Goal: Download file/media

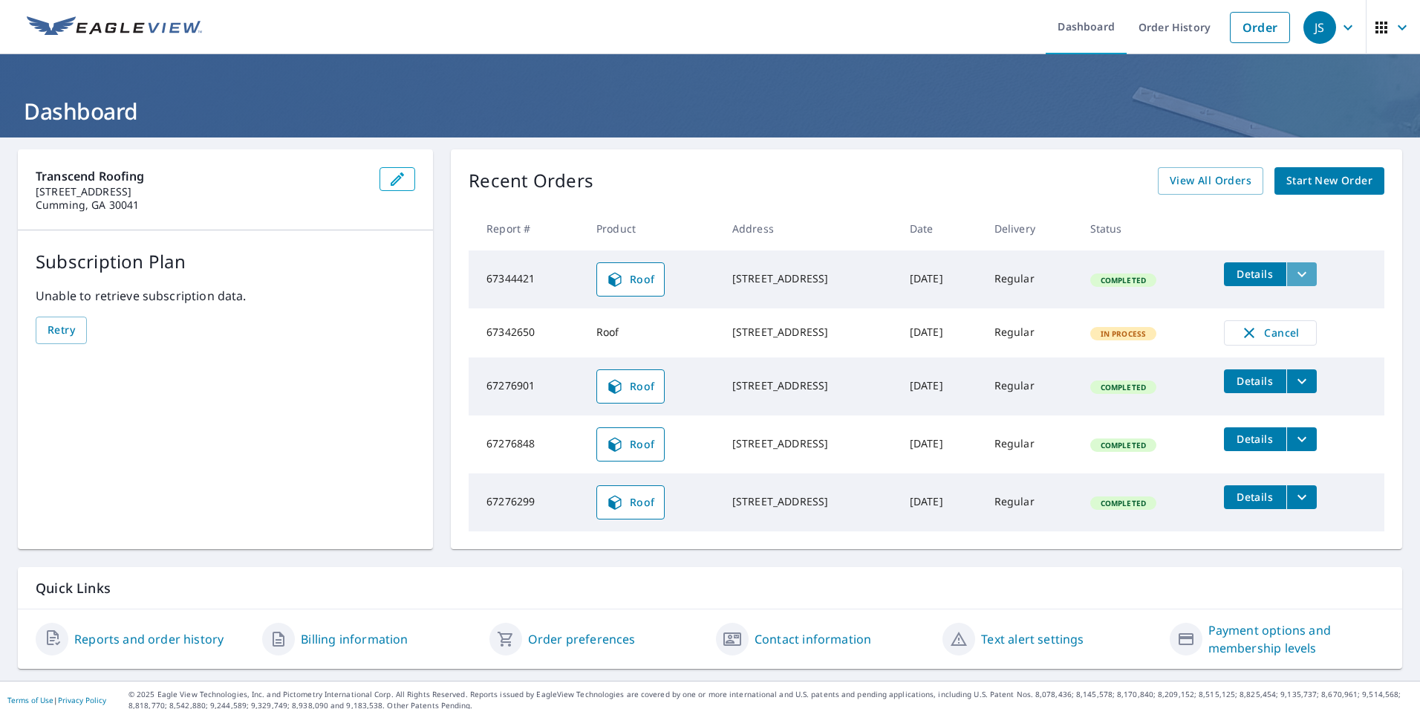
click at [1298, 274] on icon "filesDropdownBtn-67344421" at bounding box center [1302, 274] width 18 height 18
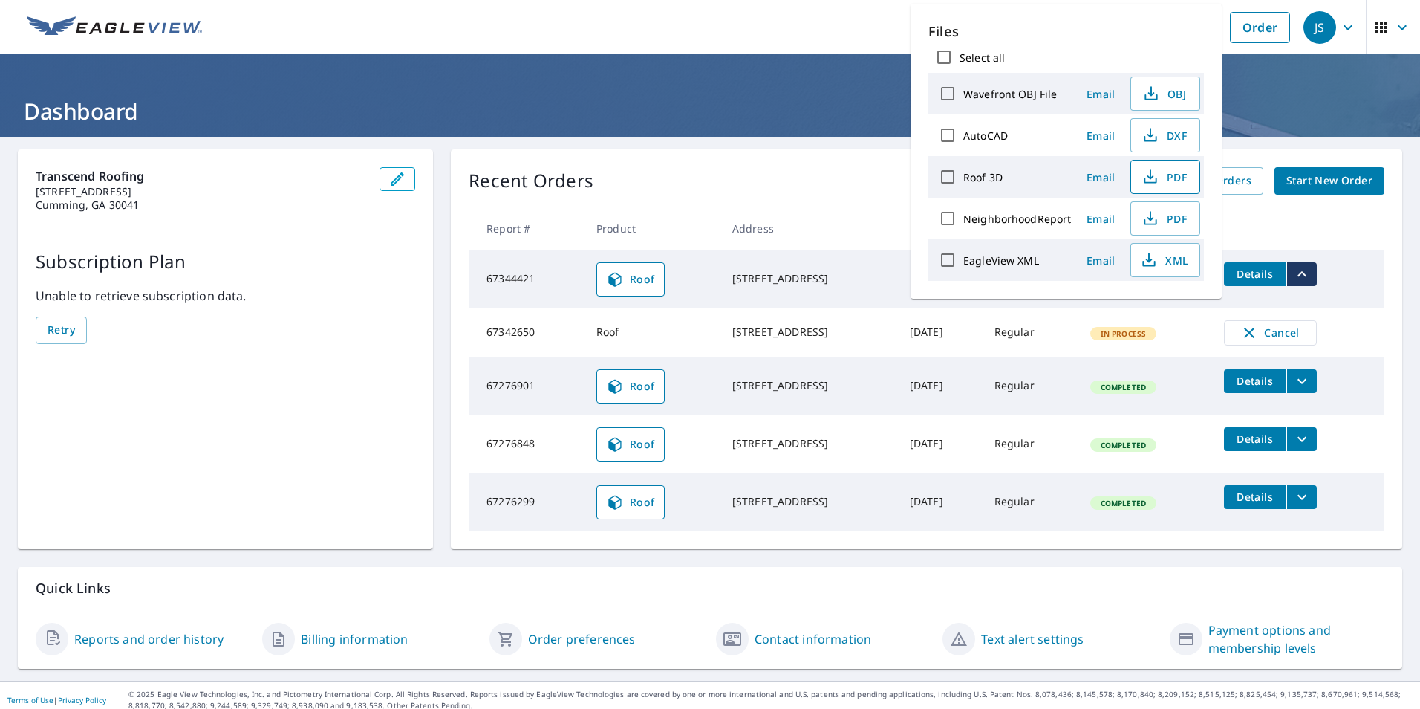
click at [1165, 187] on button "PDF" at bounding box center [1165, 177] width 70 height 34
drag, startPoint x: 816, startPoint y: 287, endPoint x: 684, endPoint y: 270, distance: 133.3
click at [684, 270] on tr "67344421 Roof 13417 Aventide Ln Alpharetta, GA 30004 Sep 09, 2025 Regular Compl…" at bounding box center [927, 279] width 916 height 58
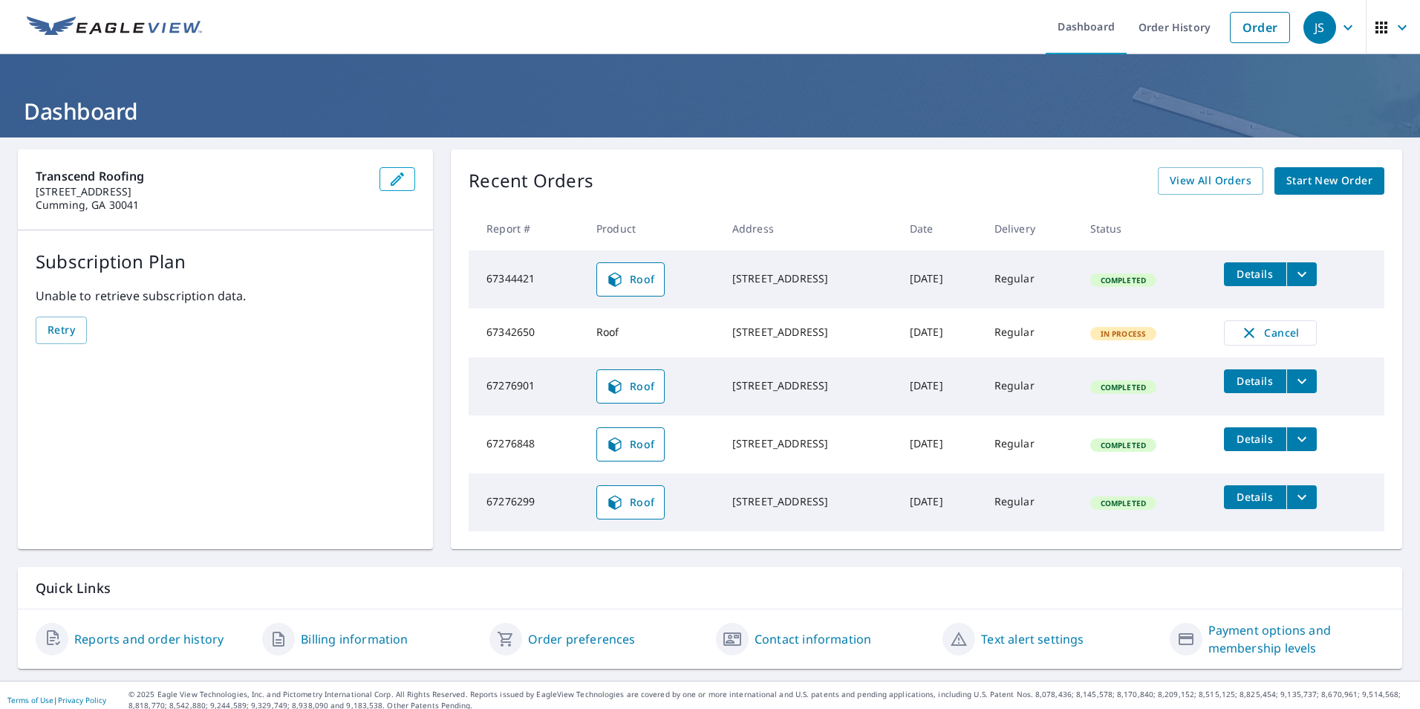
drag, startPoint x: 684, startPoint y: 270, endPoint x: 731, endPoint y: 270, distance: 46.8
copy div "[STREET_ADDRESS]"
